Goal: Communication & Community: Ask a question

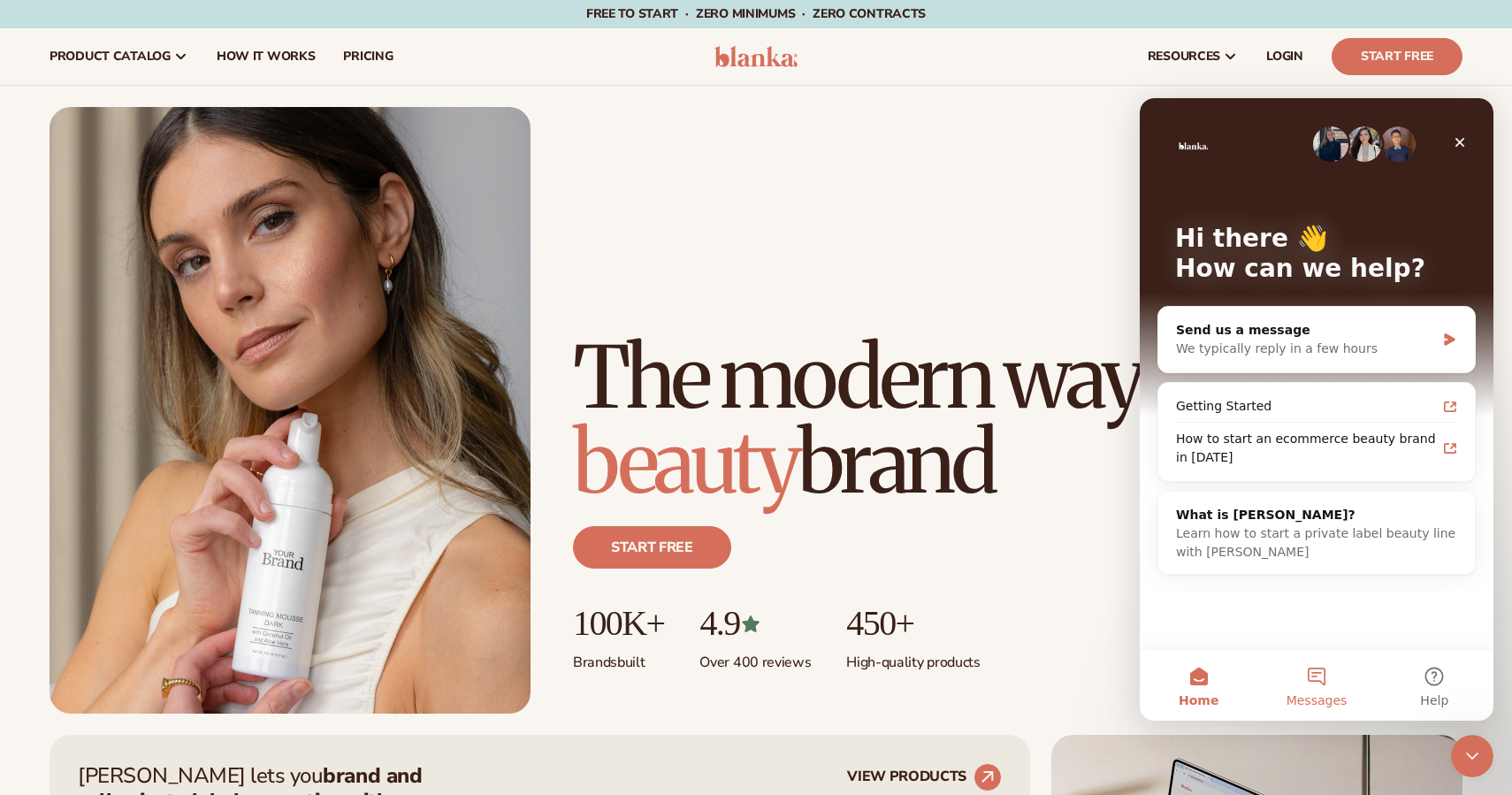
click at [1304, 665] on button "Messages" at bounding box center [1316, 685] width 118 height 70
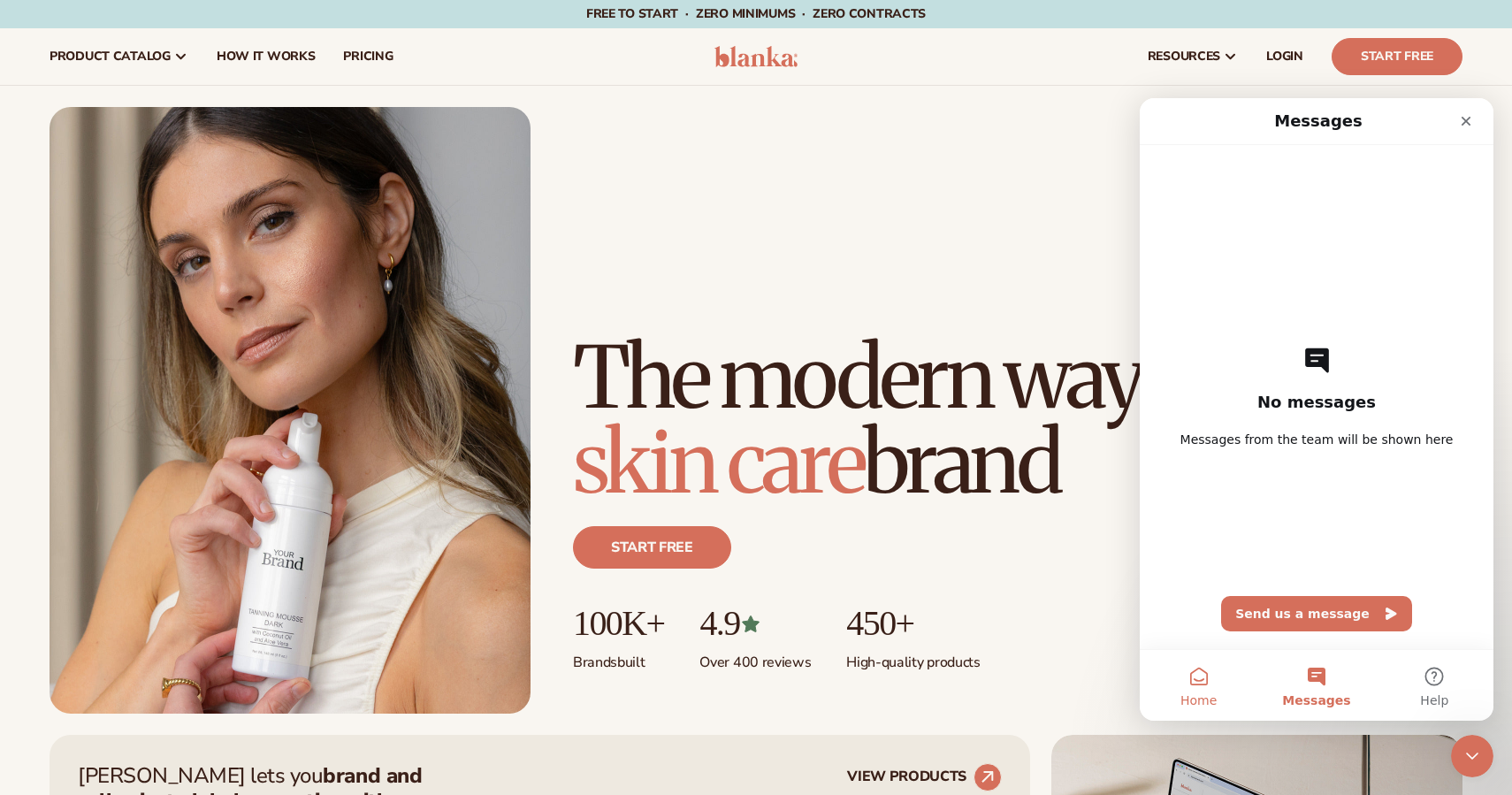
click at [1201, 701] on span "Home" at bounding box center [1198, 700] width 36 height 12
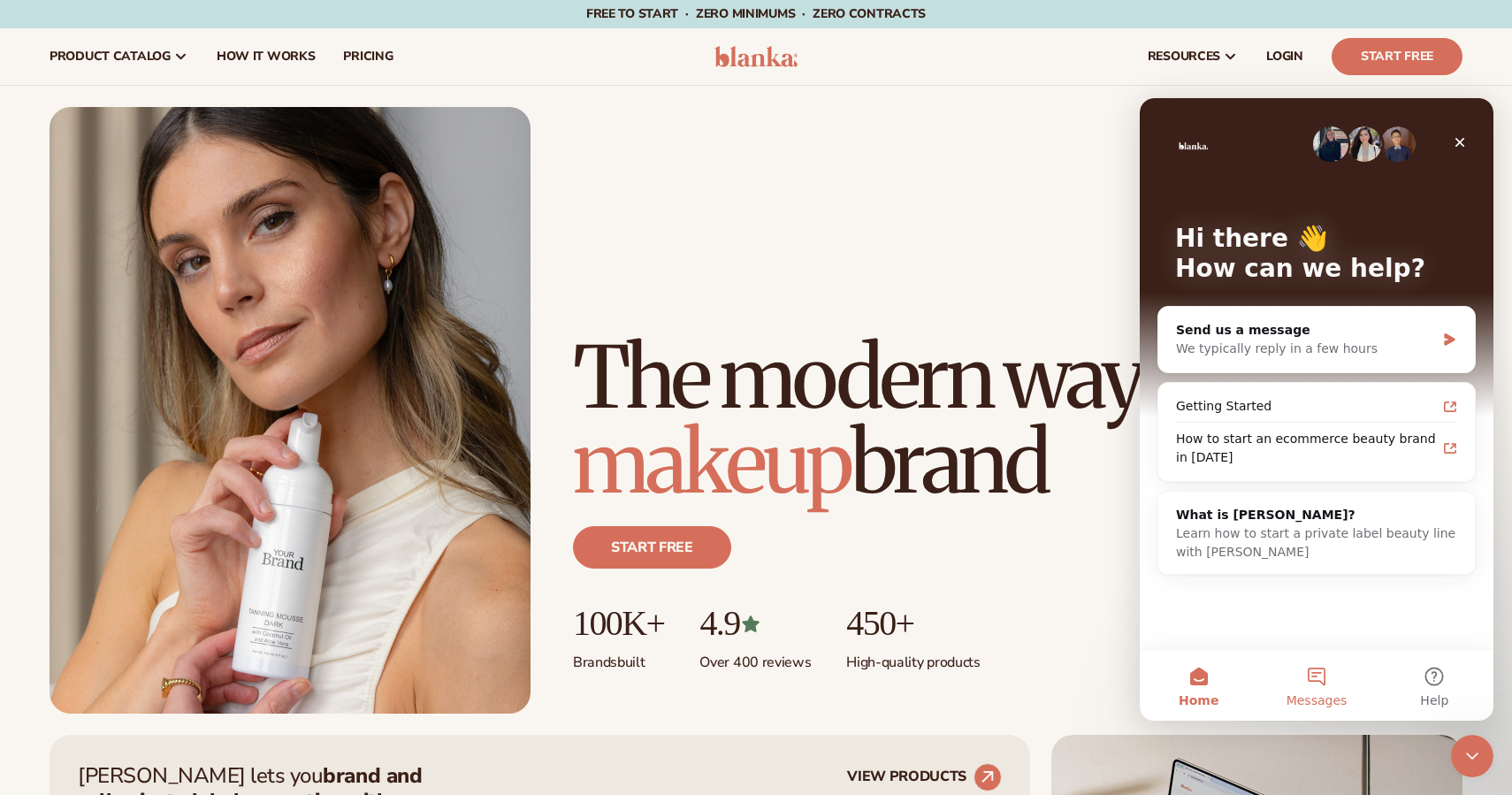
click at [1313, 673] on button "Messages" at bounding box center [1316, 685] width 118 height 70
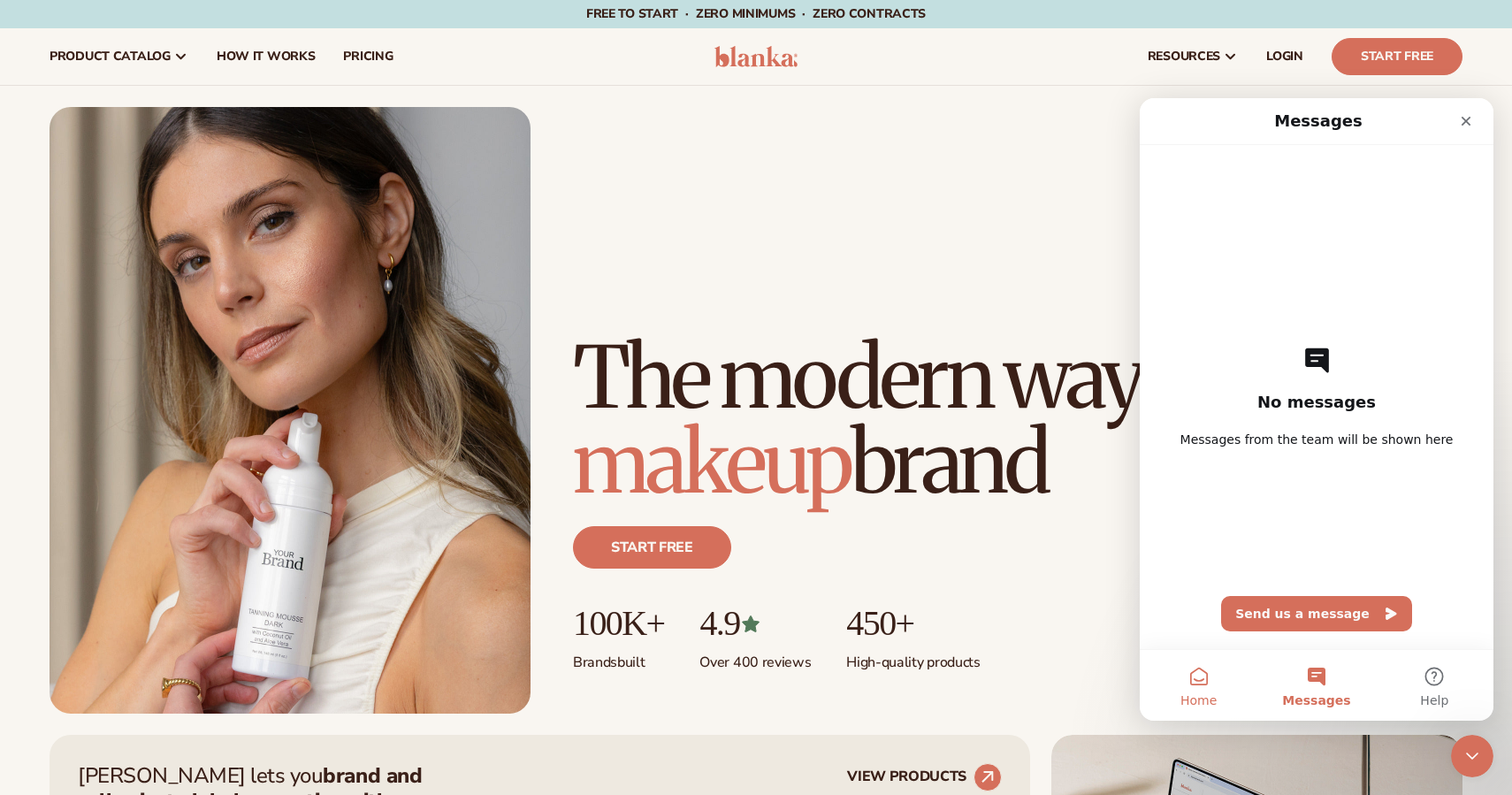
click at [1183, 687] on button "Home" at bounding box center [1198, 685] width 118 height 70
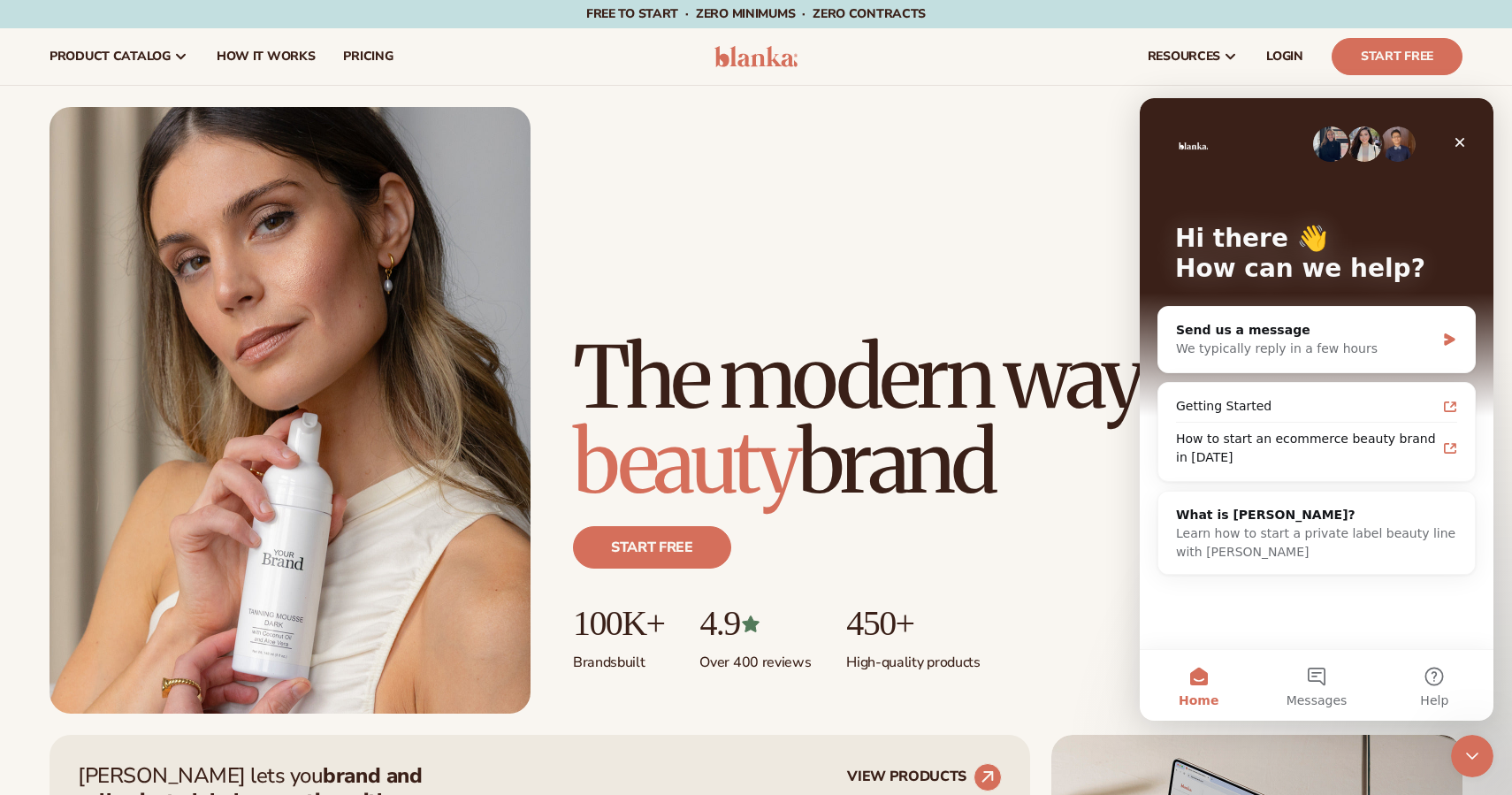
click at [1402, 143] on img "Intercom messenger" at bounding box center [1398, 144] width 35 height 35
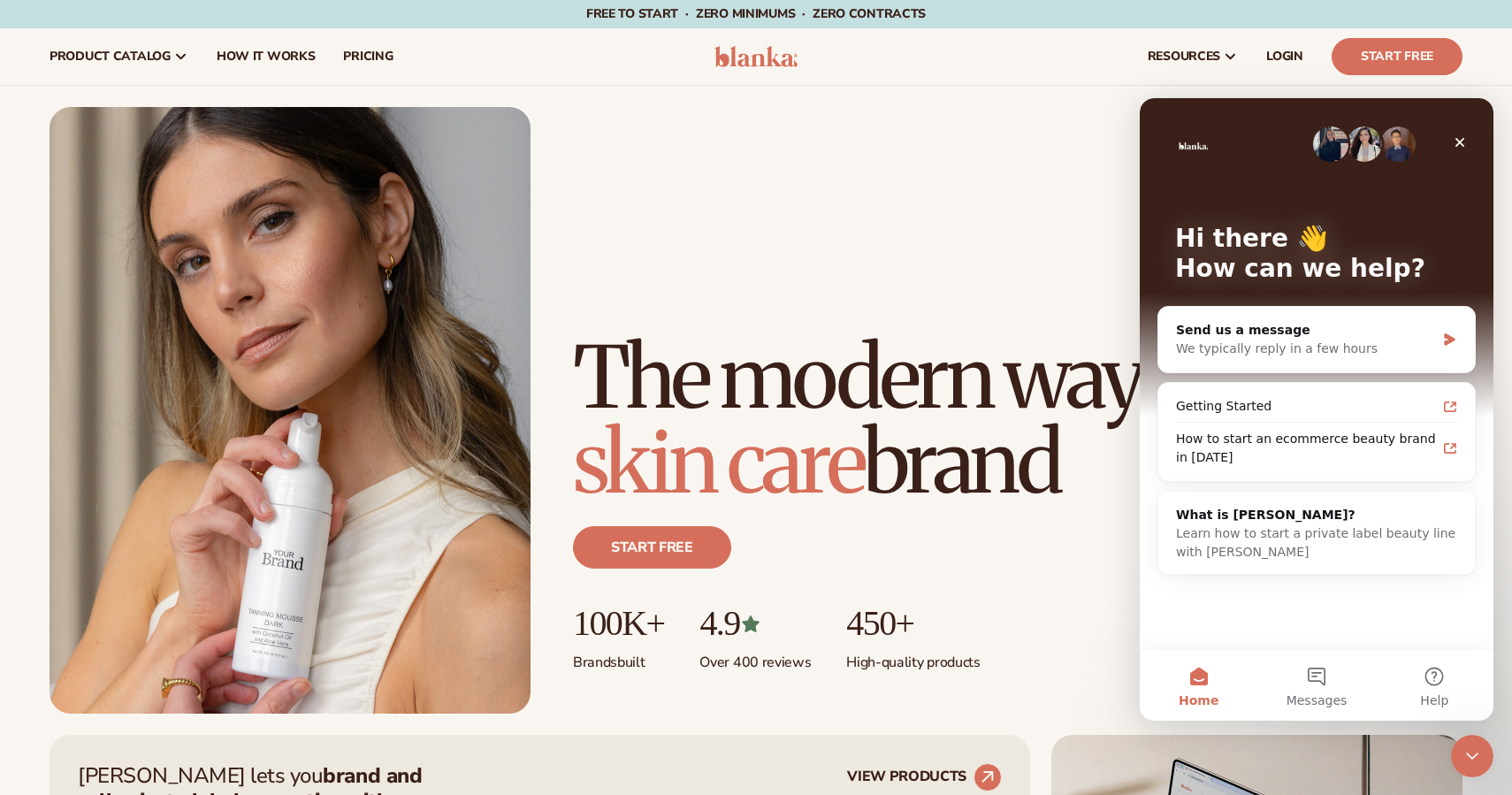
click at [1378, 151] on img "Intercom messenger" at bounding box center [1364, 144] width 35 height 35
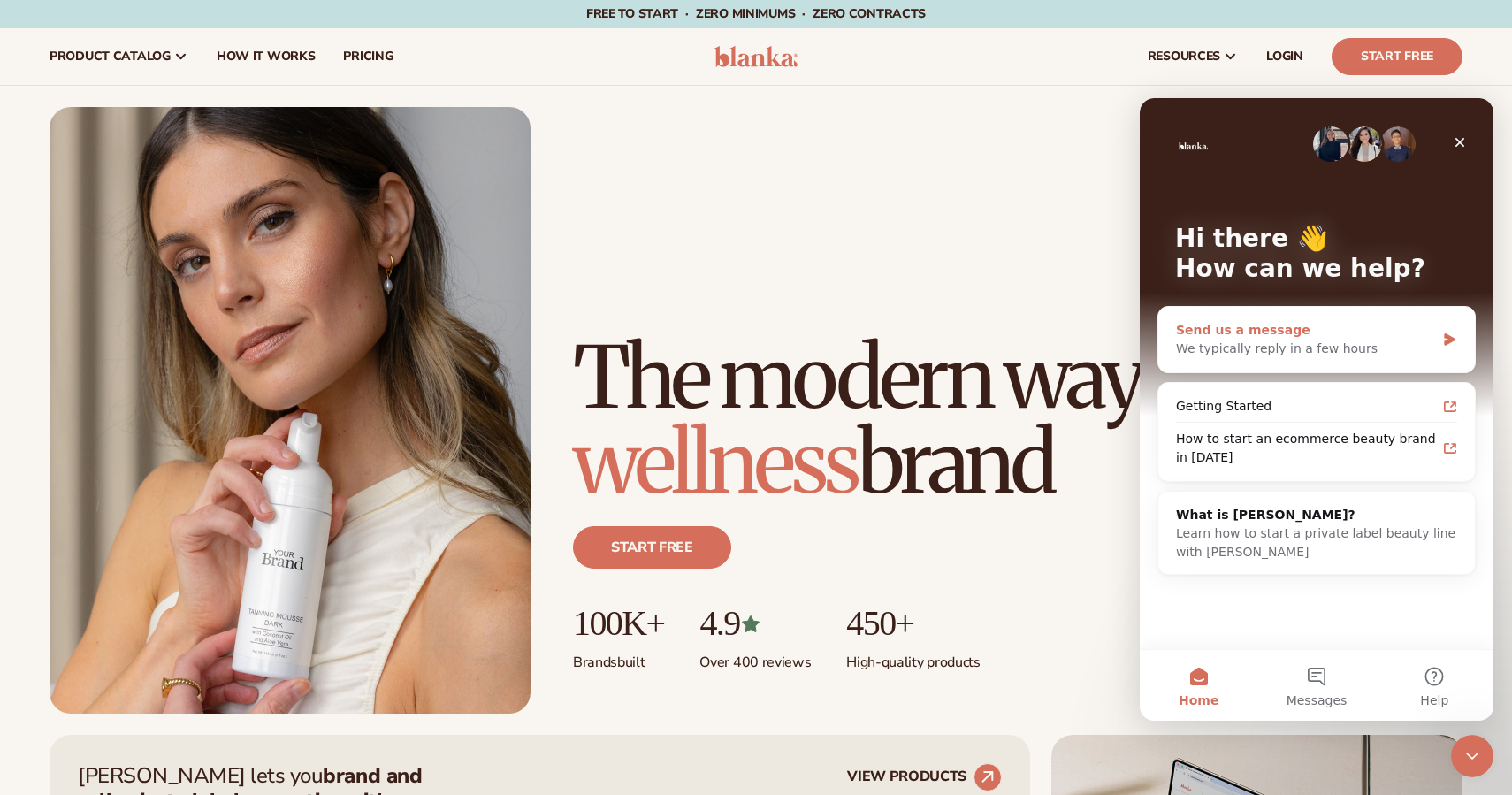
click at [1292, 360] on div "Send us a message We typically reply in a few hours" at bounding box center [1317, 339] width 317 height 66
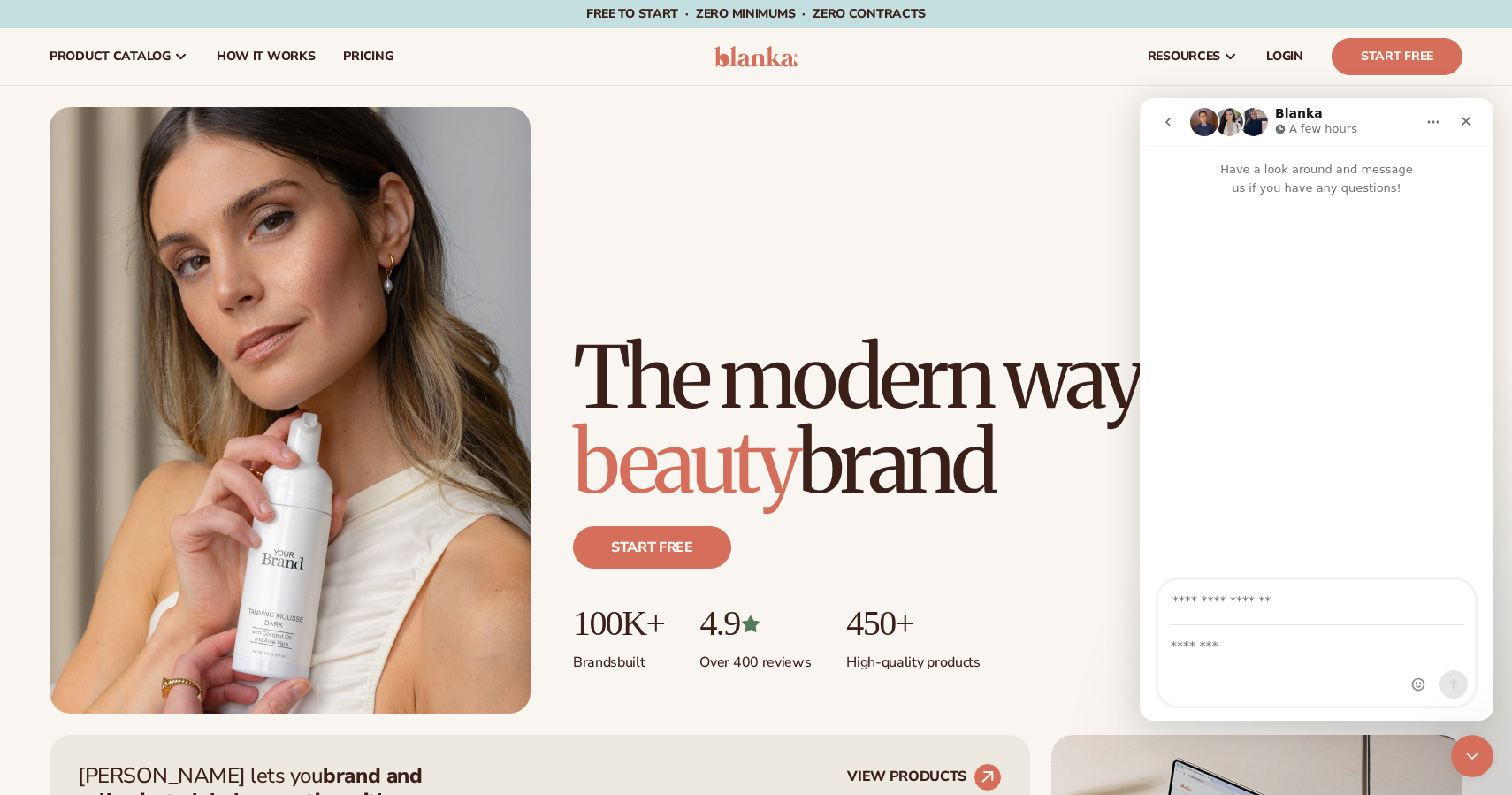
click at [1174, 120] on icon "go back" at bounding box center [1167, 121] width 14 height 14
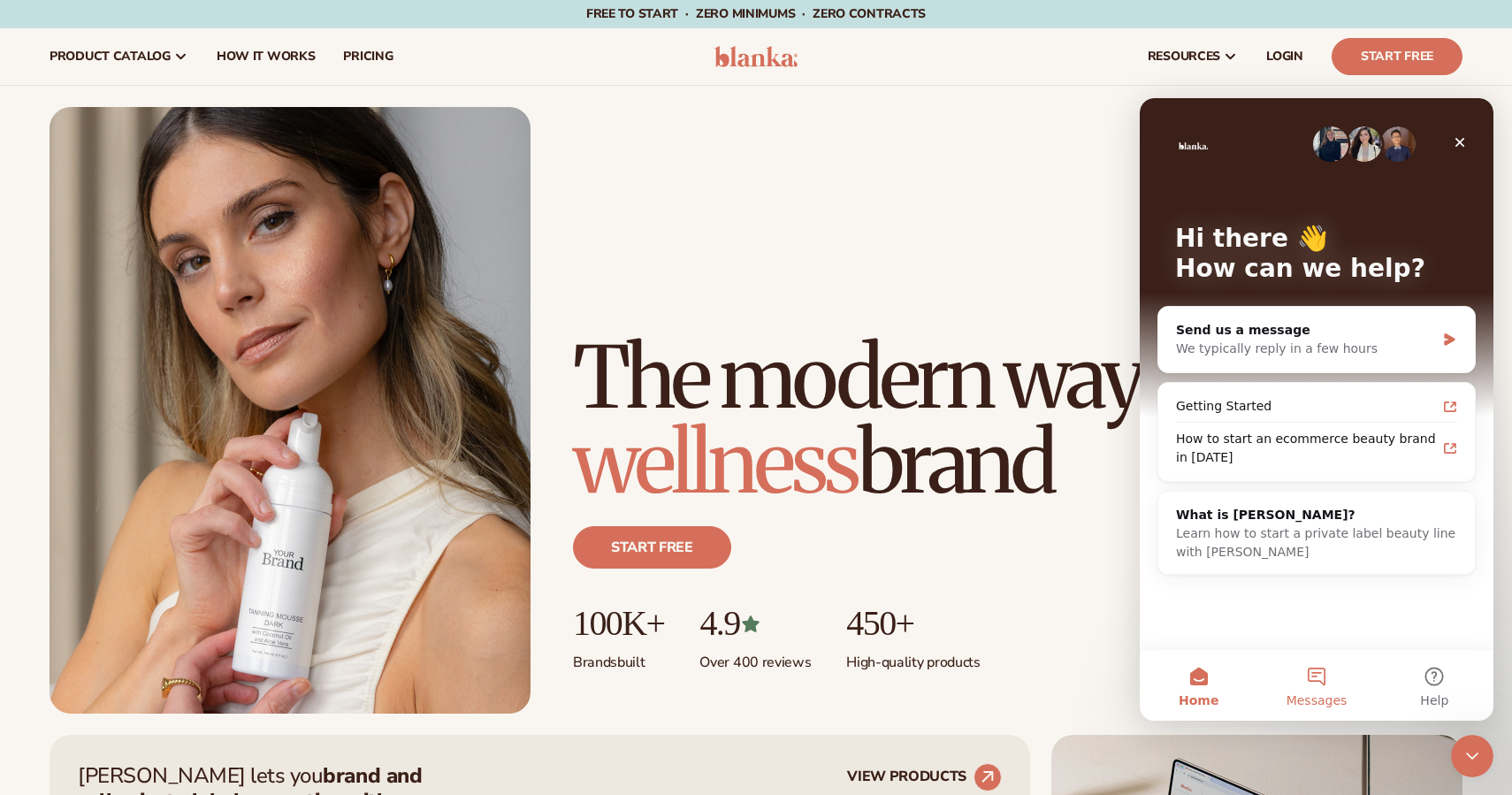
click at [1317, 682] on button "Messages" at bounding box center [1316, 685] width 118 height 70
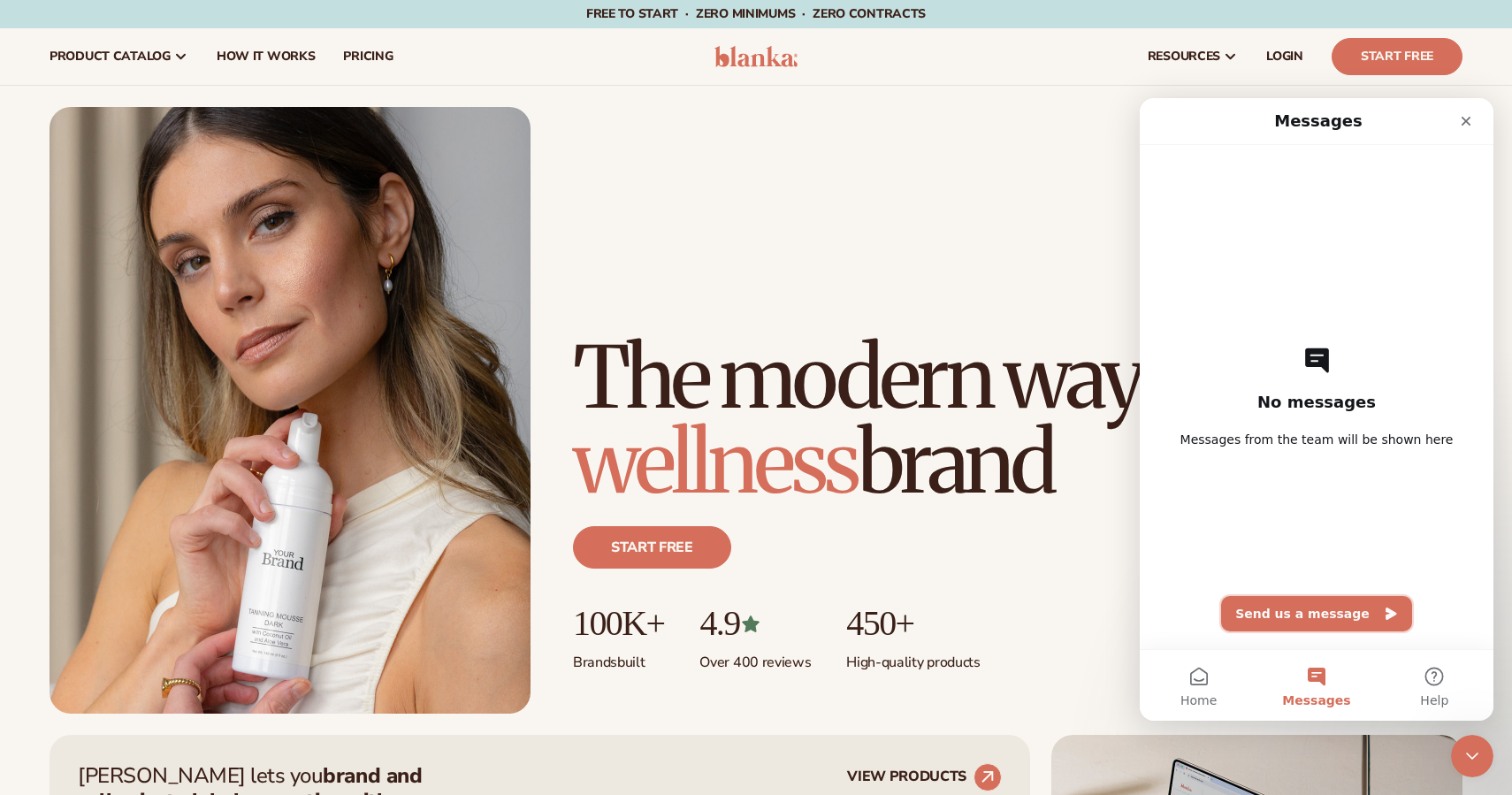
click at [1314, 618] on button "Send us a message" at bounding box center [1317, 613] width 191 height 35
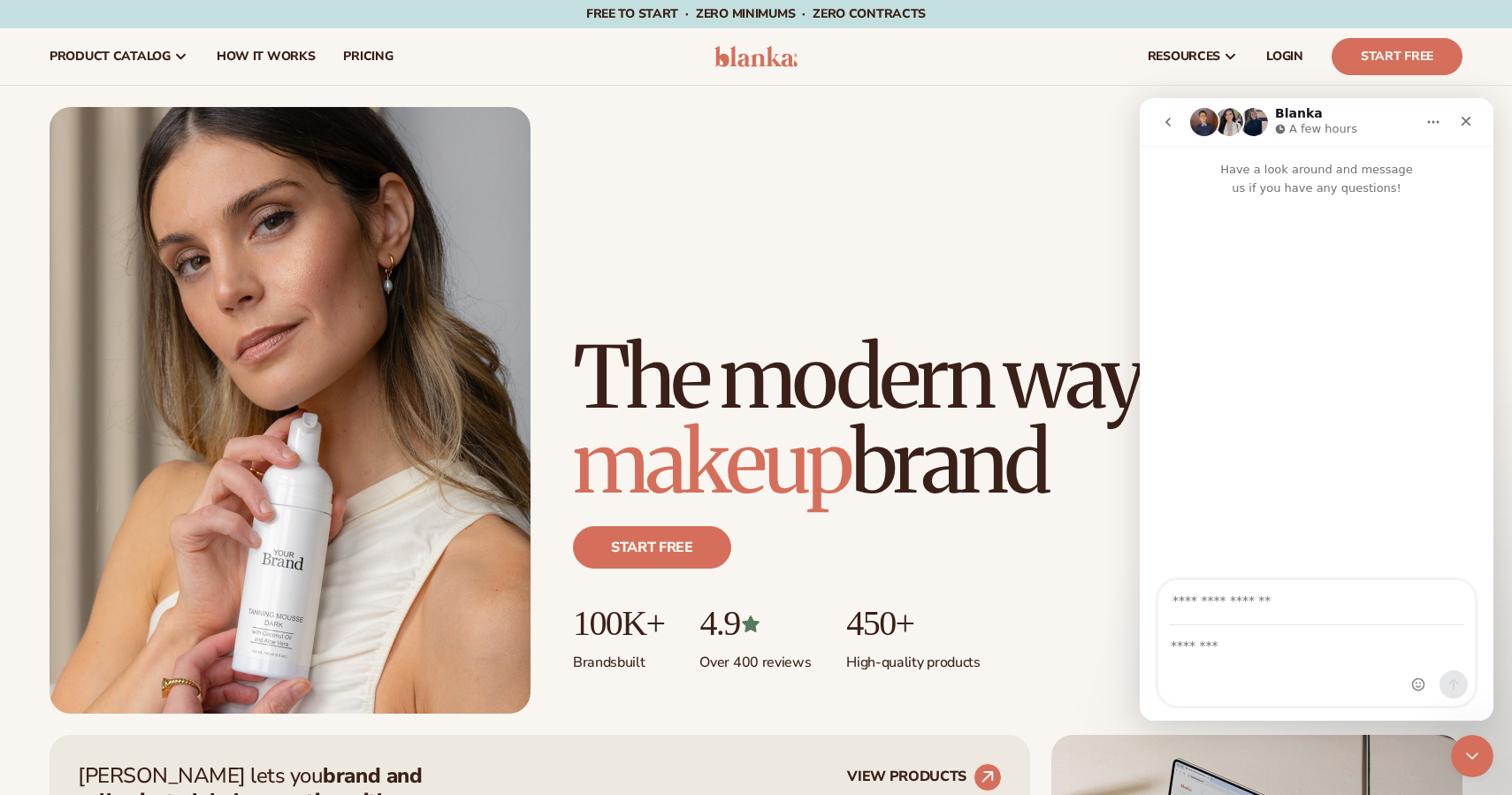
click at [1165, 122] on icon "go back" at bounding box center [1167, 121] width 14 height 14
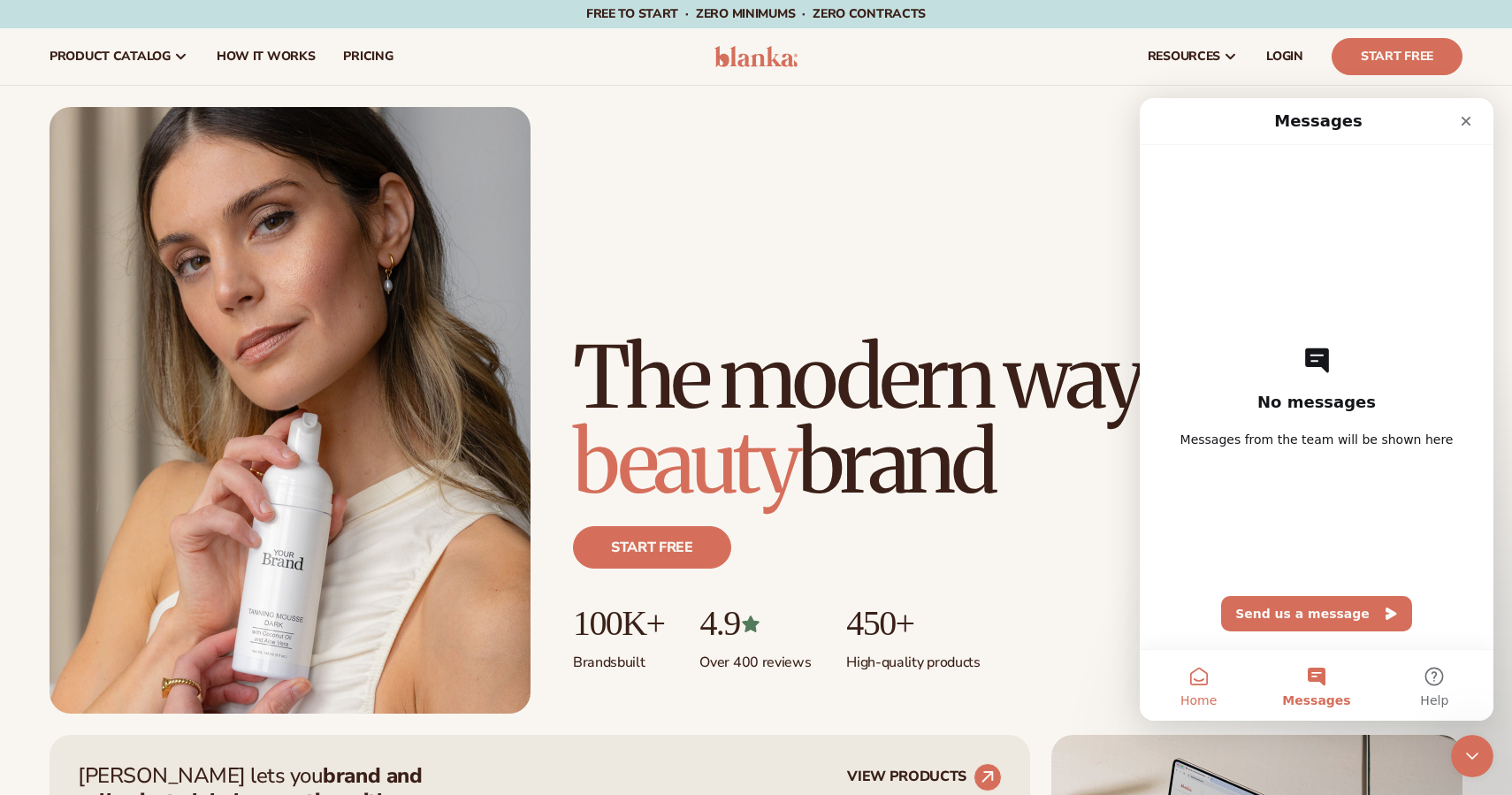
click at [1205, 697] on span "Home" at bounding box center [1198, 700] width 36 height 12
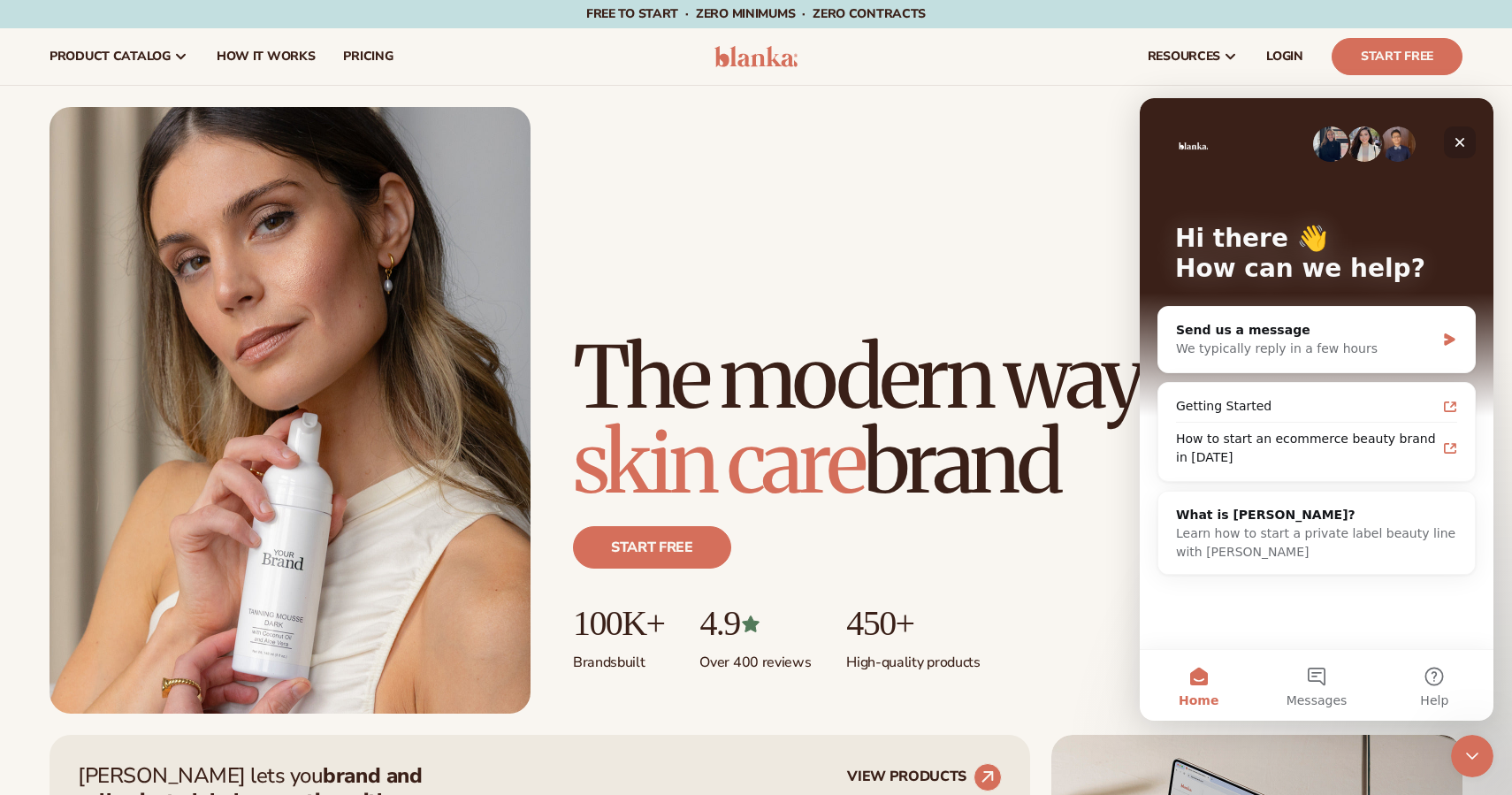
click at [1460, 147] on icon "Close" at bounding box center [1459, 142] width 14 height 14
